Goal: Navigation & Orientation: Find specific page/section

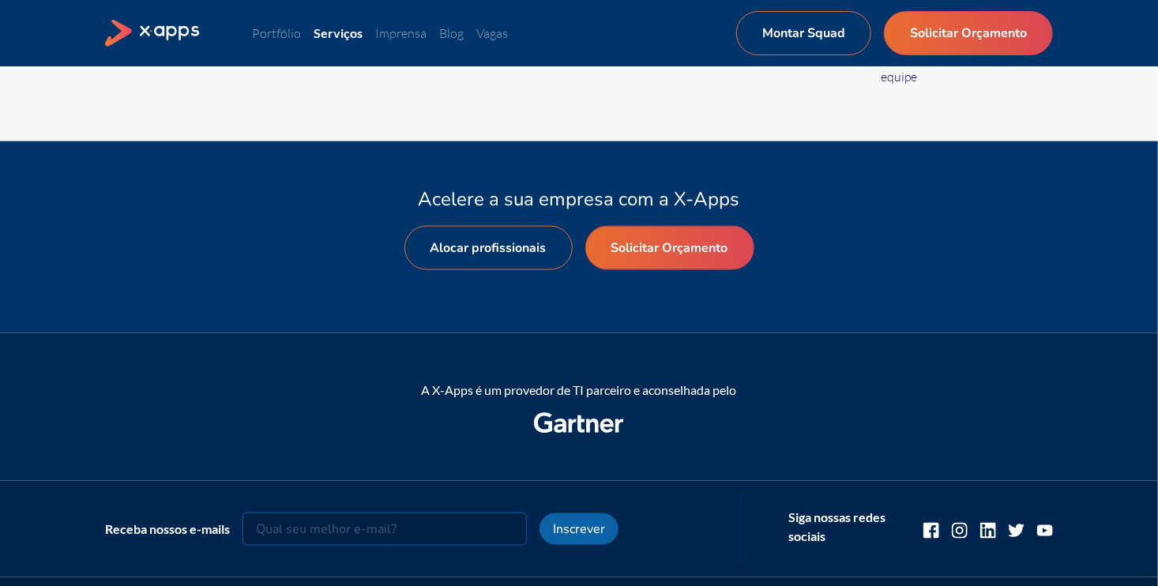
scroll to position [869, 0]
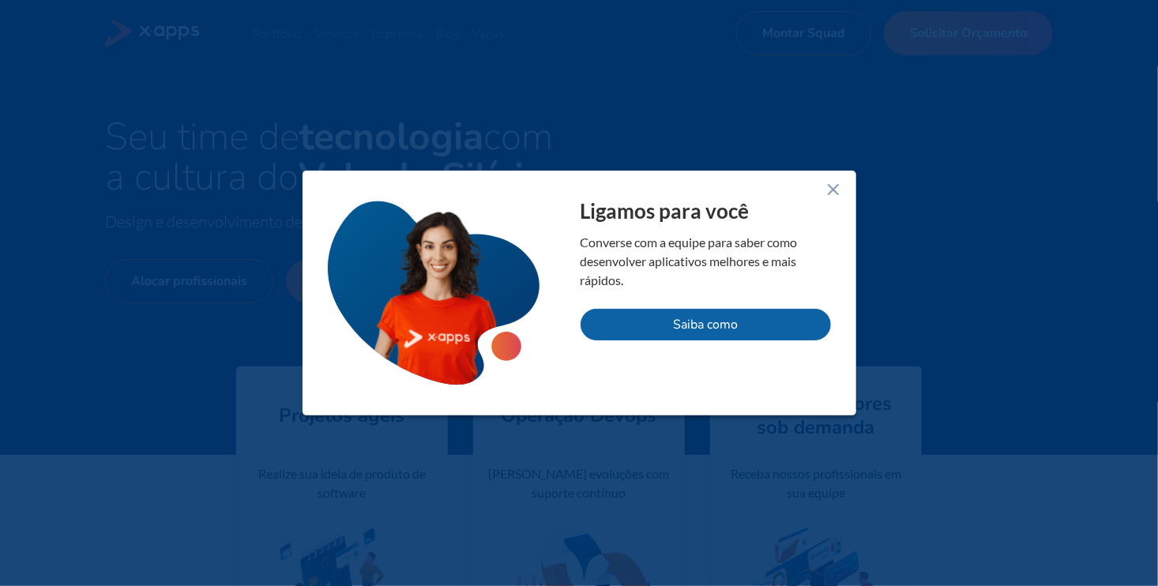
click at [840, 186] on icon at bounding box center [833, 189] width 19 height 19
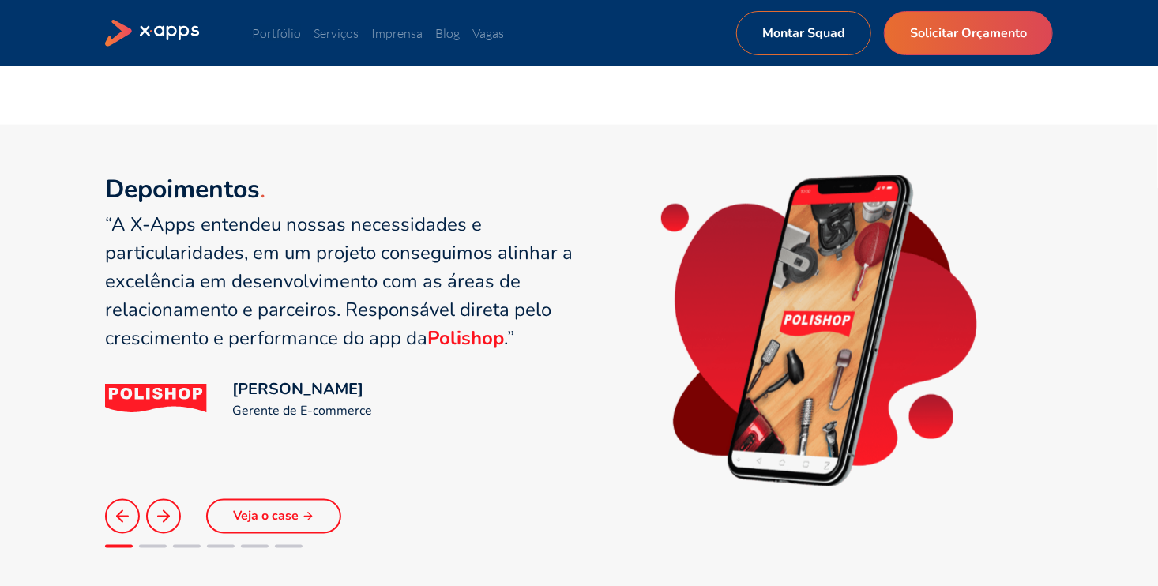
scroll to position [1027, 0]
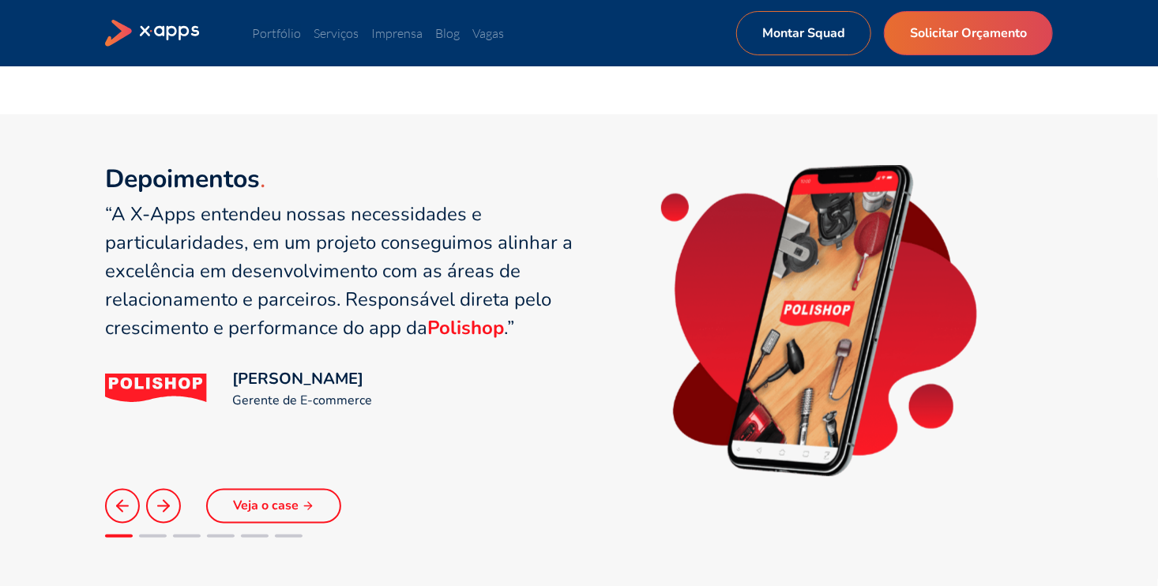
click at [291, 20] on div "Portfólio Serviços Imprensa Blog Vagas Montar Squad Solicitar Orçamento Montar …" at bounding box center [579, 33] width 948 height 44
click at [291, 33] on link "Portfólio" at bounding box center [276, 33] width 49 height 16
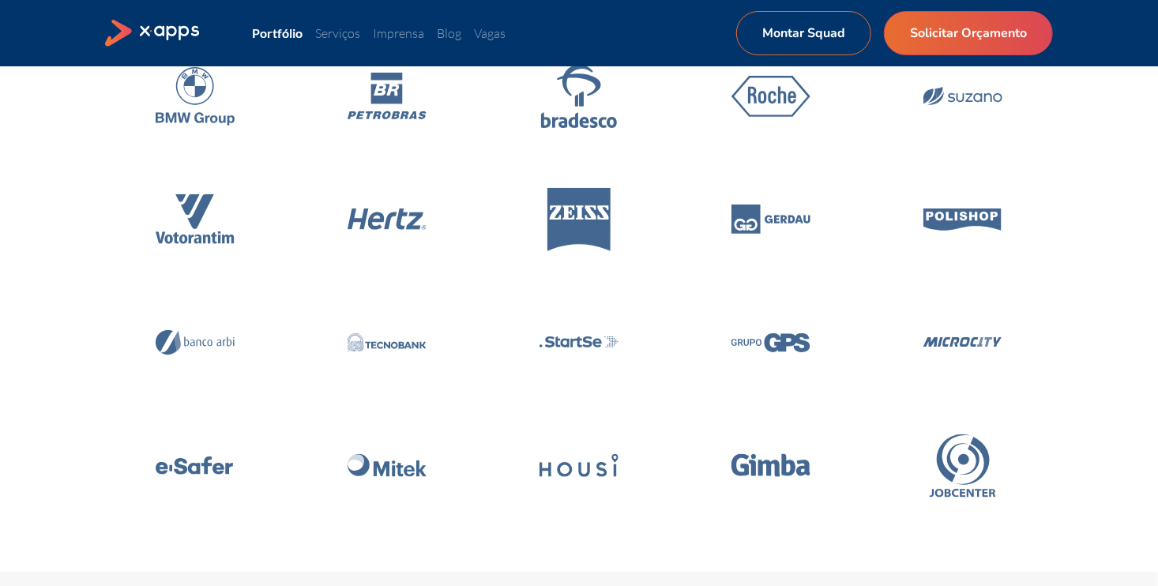
scroll to position [253, 0]
